Goal: Information Seeking & Learning: Find specific fact

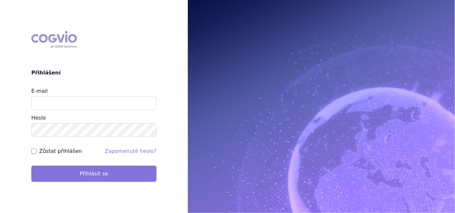
type input "aplikace.ocul1@vzp.cz"
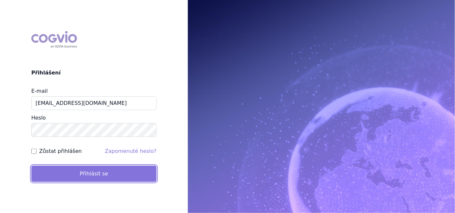
click at [84, 173] on button "Přihlásit se" at bounding box center [93, 173] width 125 height 16
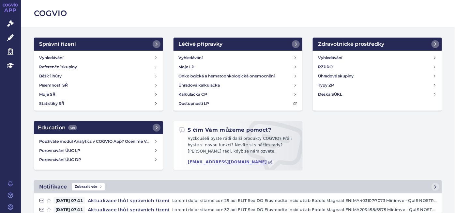
click at [4, 17] on link "APP" at bounding box center [10, 8] width 21 height 17
click at [6, 20] on link "Správní řízení" at bounding box center [10, 24] width 21 height 14
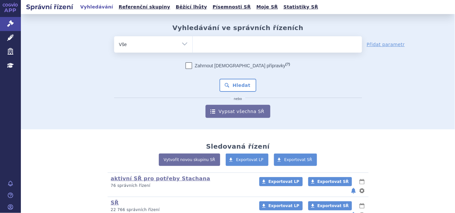
click at [209, 46] on ul at bounding box center [277, 43] width 169 height 14
click at [193, 46] on select at bounding box center [192, 44] width 0 height 16
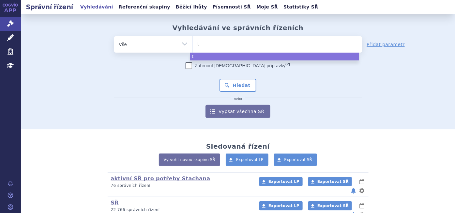
type input "tr"
type input "tro"
type input "trod"
type input "trode"
type input "trodel"
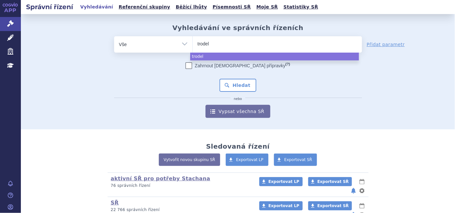
type input "trodelv"
type input "[MEDICAL_DATA]"
select select "trodelvy"
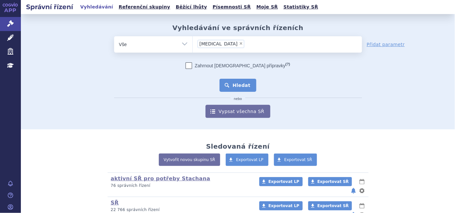
click at [242, 87] on button "Hledat" at bounding box center [237, 85] width 37 height 13
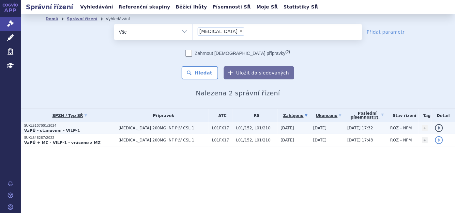
click at [51, 123] on p "SUKLS107001/2024" at bounding box center [69, 125] width 91 height 5
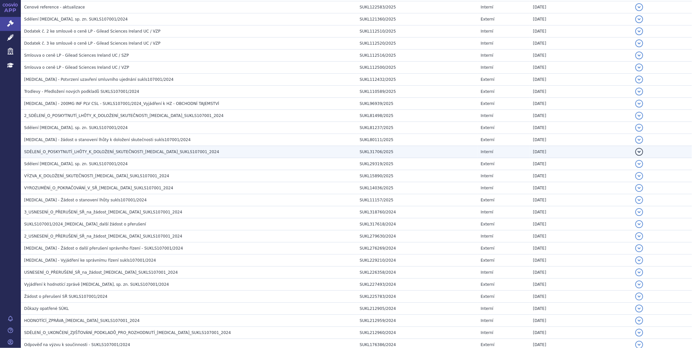
scroll to position [326, 0]
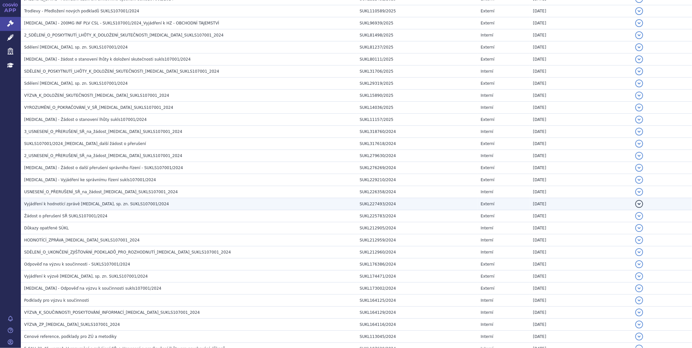
click at [76, 206] on span "Vyjádření k hodnotící zprávě [MEDICAL_DATA], sp. zn. SUKLS107001/2024" at bounding box center [96, 204] width 145 height 5
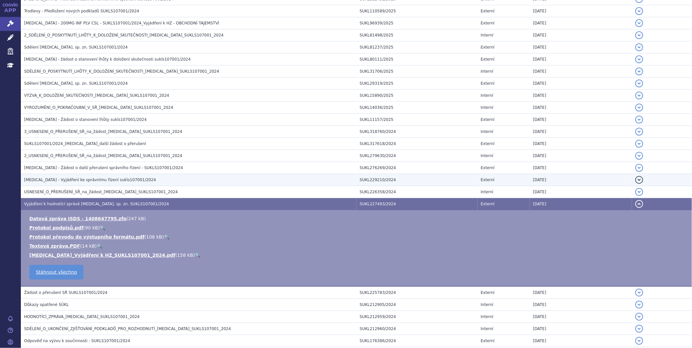
click at [78, 182] on span "TRODELVY - Vyjádření ke správnímu řízení sukls107001/2024" at bounding box center [90, 180] width 132 height 5
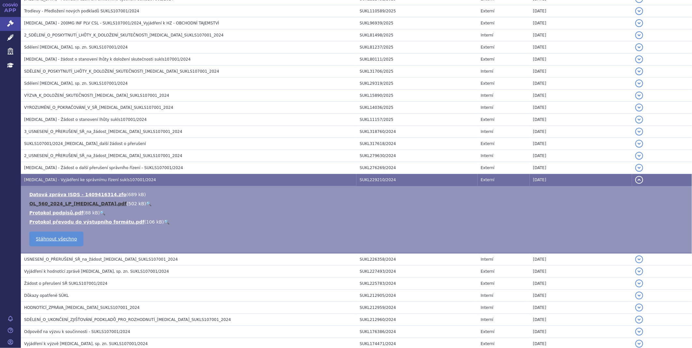
click at [76, 204] on link "OL_560_2024_LP_TRODELVY.pdf" at bounding box center [77, 203] width 97 height 5
click at [6, 21] on link "Správní řízení" at bounding box center [10, 24] width 21 height 14
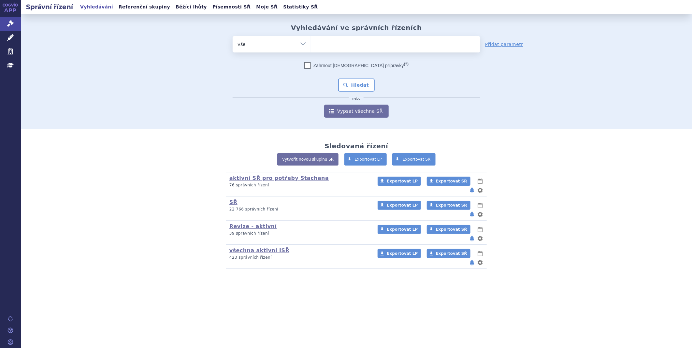
click at [345, 48] on ul at bounding box center [395, 43] width 169 height 14
click at [311, 48] on select at bounding box center [311, 44] width 0 height 16
type input "ki"
type input "kis"
type input "kisq"
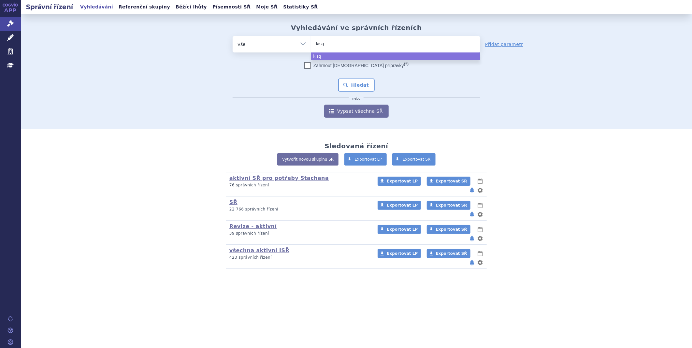
type input "kisqa"
type input "kisqali"
select select "kisqali"
click at [344, 79] on button "Hledat" at bounding box center [356, 85] width 37 height 13
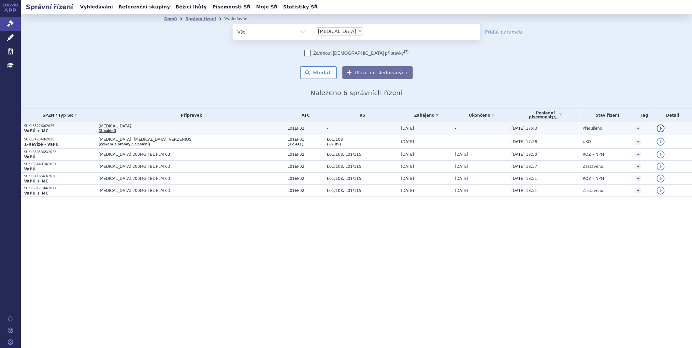
click at [30, 129] on strong "VaPÚ + MC" at bounding box center [36, 131] width 24 height 5
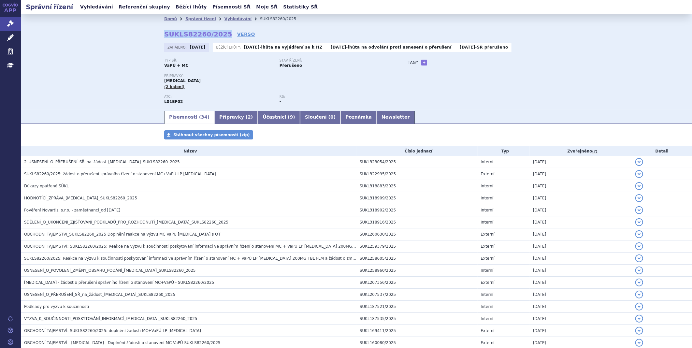
drag, startPoint x: 158, startPoint y: 33, endPoint x: 217, endPoint y: 37, distance: 59.1
click at [217, 37] on div "Domů Správní řízení Vyhledávání SUKLS82260/2025 SUKLS82260/2025 VERSO Zahájeno:…" at bounding box center [356, 67] width 411 height 86
click at [151, 38] on div "Domů Správní řízení Vyhledávání SUKLS82260/2025 SUKLS82260/2025 VERSO Zahájeno:…" at bounding box center [356, 67] width 411 height 86
drag, startPoint x: 160, startPoint y: 33, endPoint x: 218, endPoint y: 33, distance: 58.0
click at [218, 33] on div "Domů Správní řízení Vyhledávání SUKLS82260/2025 SUKLS82260/2025 VERSO Zahájeno:…" at bounding box center [356, 67] width 411 height 86
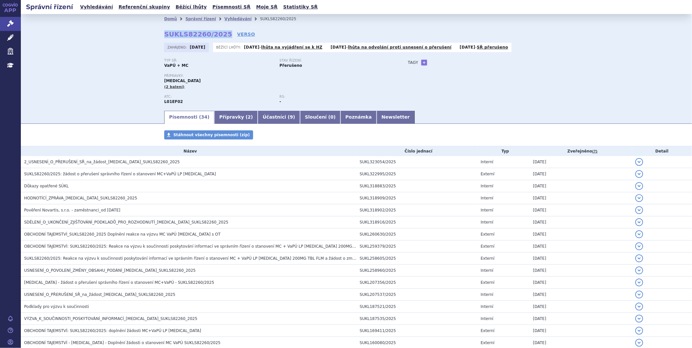
copy strong "SUKLS82260/2025"
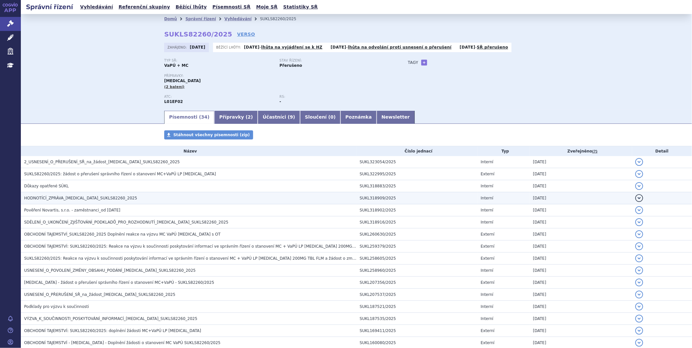
click at [82, 198] on span "HODNOTÍCÍ_ZPRÁVA_[MEDICAL_DATA]_SUKLS82260_2025" at bounding box center [80, 198] width 113 height 5
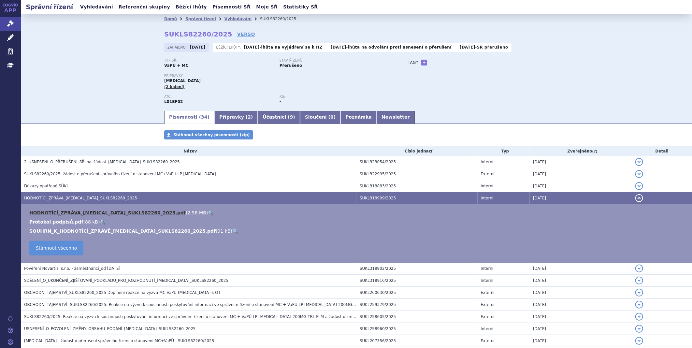
click at [82, 213] on link "HODNOTÍCÍ_ZPRÁVA_[MEDICAL_DATA]_SUKLS82260_2025.pdf" at bounding box center [107, 212] width 156 height 5
click at [9, 25] on icon at bounding box center [10, 23] width 7 height 7
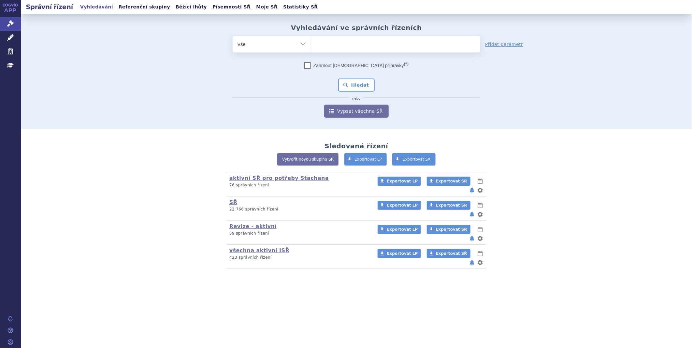
click at [344, 46] on ul at bounding box center [395, 43] width 169 height 14
click at [311, 46] on select at bounding box center [311, 44] width 0 height 16
type input "ve"
type input "ver"
type input "vers"
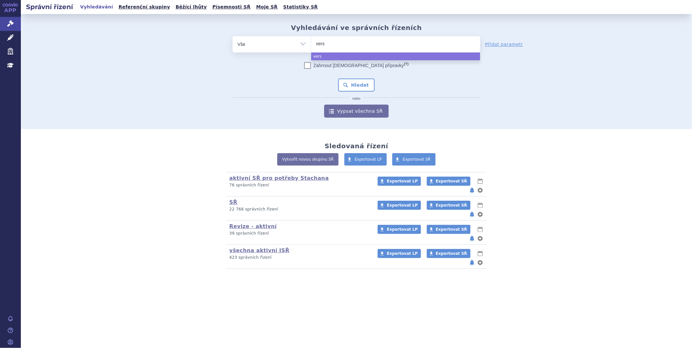
type input "verse"
type input "verseni"
type input "versenio"
type input "versenios"
select select "versenios"
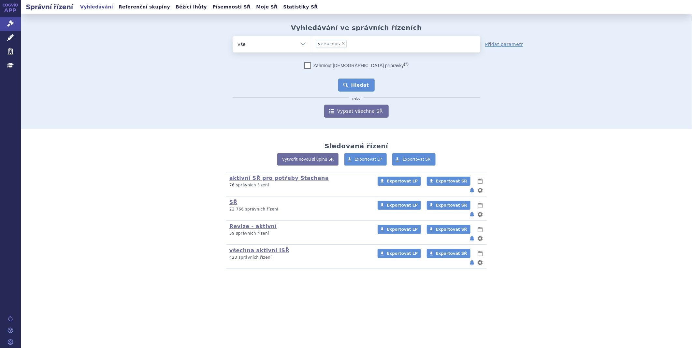
click at [354, 82] on button "Hledat" at bounding box center [356, 85] width 37 height 13
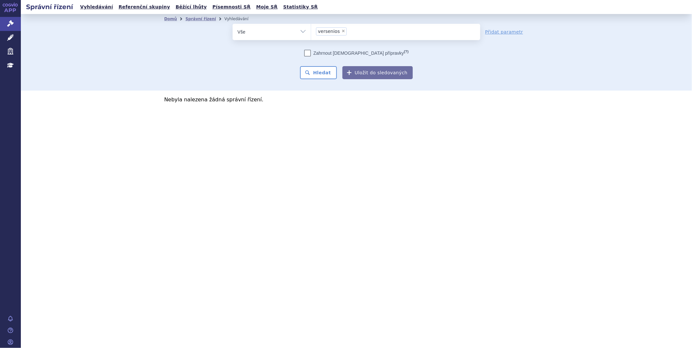
click at [342, 31] on span "×" at bounding box center [344, 31] width 4 height 4
click at [311, 31] on select "versenios" at bounding box center [311, 31] width 0 height 16
select select
type input "ve"
type input "ver"
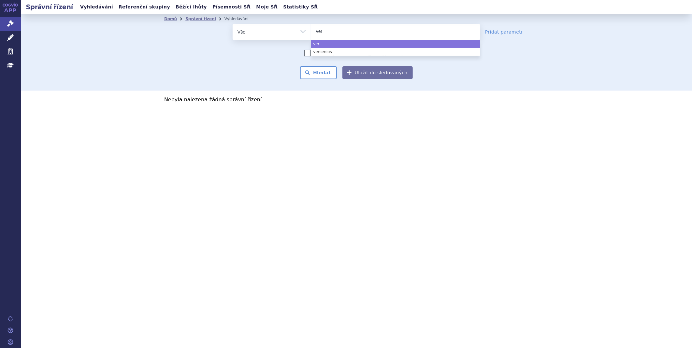
type input "verz"
type input "verze"
type input "verzen"
type input "verzeni"
type input "verzeniops"
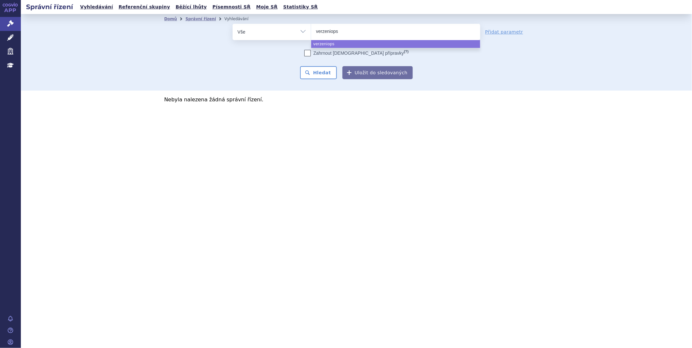
type input "verzeniop"
type input "verzenio"
type input "verzenios"
select select "verzenios"
click at [317, 73] on button "Hledat" at bounding box center [318, 72] width 37 height 13
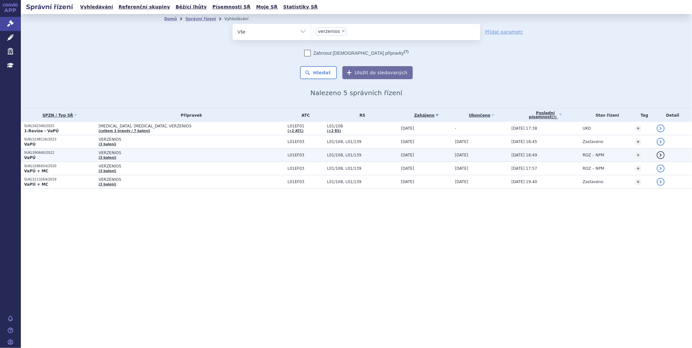
click at [109, 152] on span "VERZENIOS" at bounding box center [180, 153] width 163 height 5
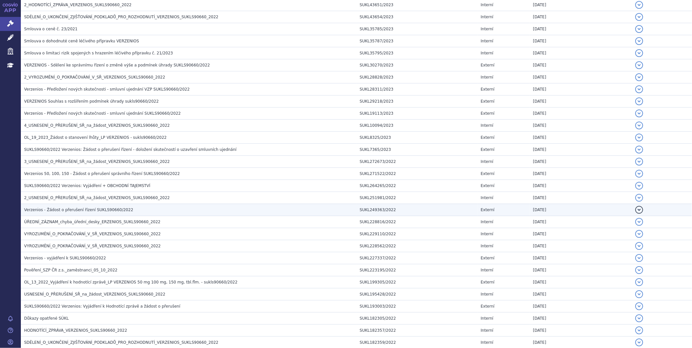
scroll to position [326, 0]
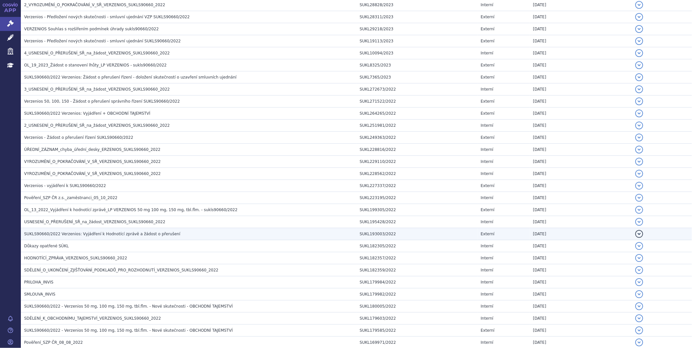
click at [72, 235] on span "SUKLS90660/2022 Verzenios: Vyjádření k Hodnotící zprávě a žádost o přerušení" at bounding box center [102, 234] width 156 height 5
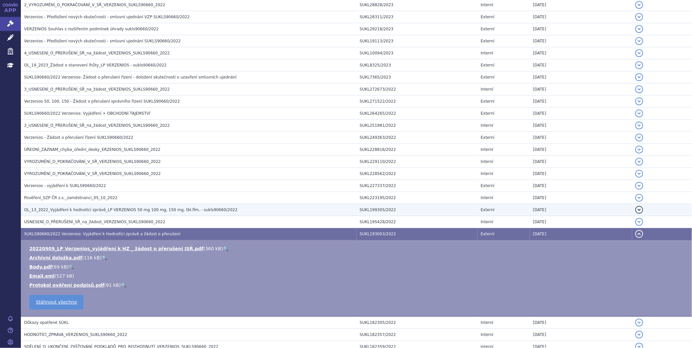
click at [70, 212] on span "OL_13_2022_Vyjádření k hodnotící zprávě_LP VERZENIOS 50 mg 100 mg, 150 mg, tbl.…" at bounding box center [131, 210] width 214 height 5
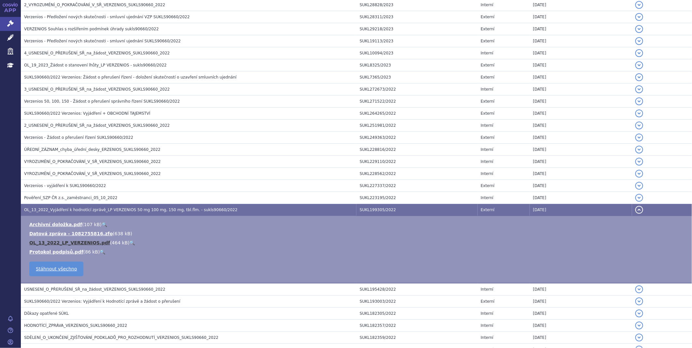
click at [57, 245] on link "OL_13_2022_LP_VERZENIOS.pdf" at bounding box center [69, 242] width 81 height 5
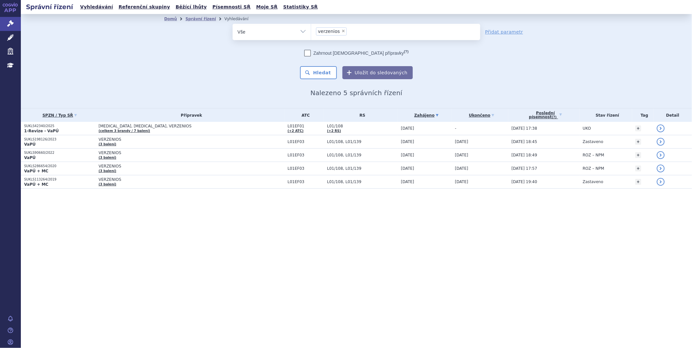
click at [342, 30] on span "×" at bounding box center [344, 31] width 4 height 4
click at [311, 30] on select "verzenios" at bounding box center [311, 31] width 0 height 16
select select
type input "ki"
type input "kis"
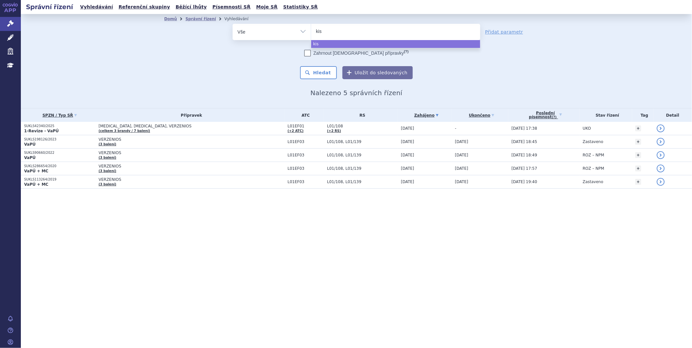
type input "kisq"
type input "kisqa"
type input "kisqal"
select select "kisqal"
click at [327, 72] on button "Hledat" at bounding box center [318, 72] width 37 height 13
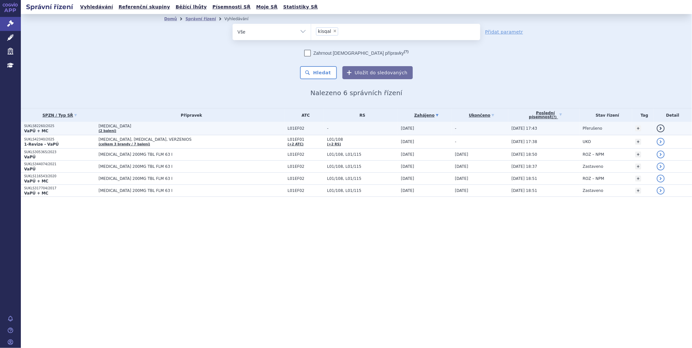
click at [140, 127] on span "[MEDICAL_DATA]" at bounding box center [180, 126] width 163 height 5
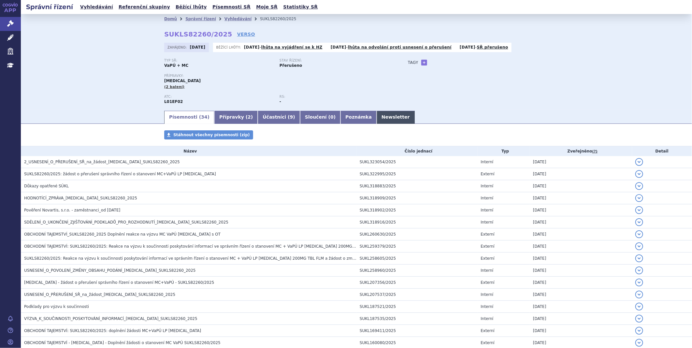
click at [377, 115] on link "Newsletter" at bounding box center [396, 117] width 38 height 13
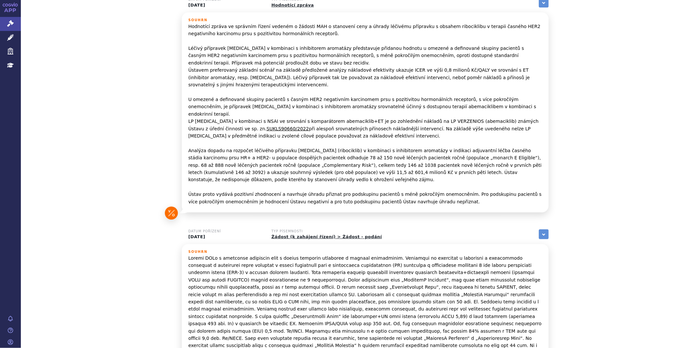
scroll to position [100, 0]
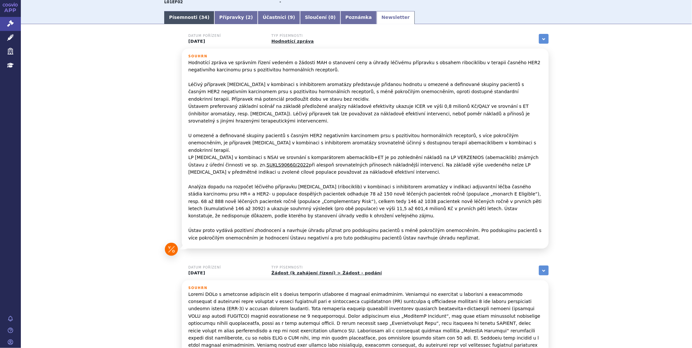
click at [189, 17] on link "Písemnosti ( 34 )" at bounding box center [189, 17] width 50 height 13
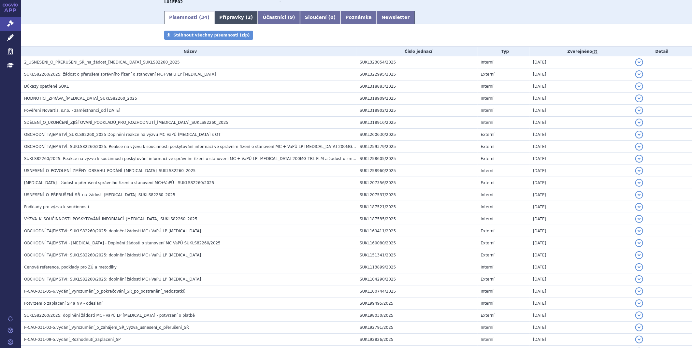
click at [226, 17] on link "Přípravky ( 2 )" at bounding box center [235, 17] width 43 height 13
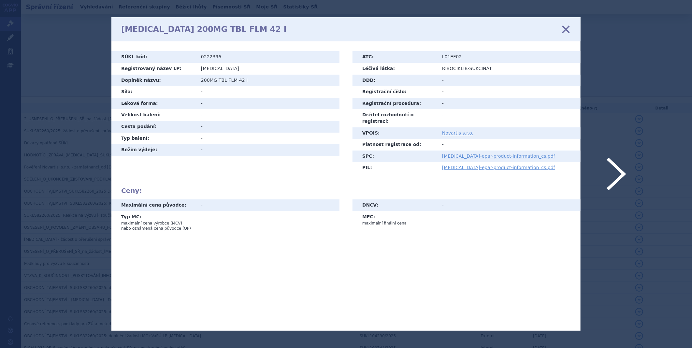
click at [563, 29] on icon at bounding box center [566, 29] width 14 height 14
